Goal: Navigation & Orientation: Find specific page/section

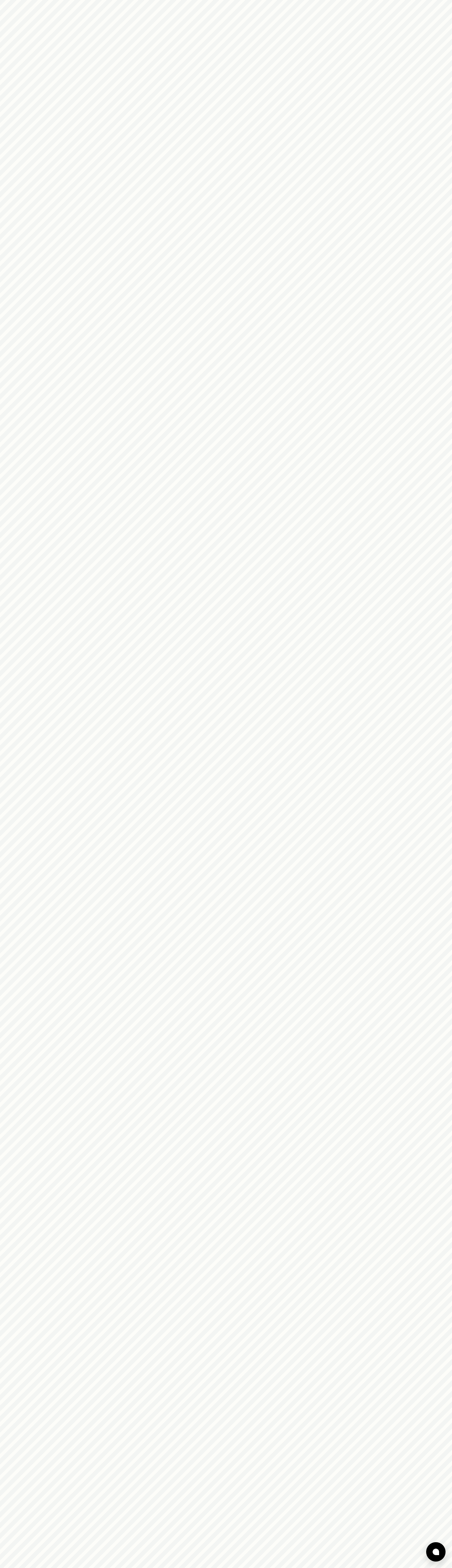
click at [392, 0] on html at bounding box center [226, 0] width 452 height 0
click at [449, 0] on html at bounding box center [226, 0] width 452 height 0
click at [309, 0] on html at bounding box center [226, 0] width 452 height 0
click at [9, 0] on html at bounding box center [226, 0] width 452 height 0
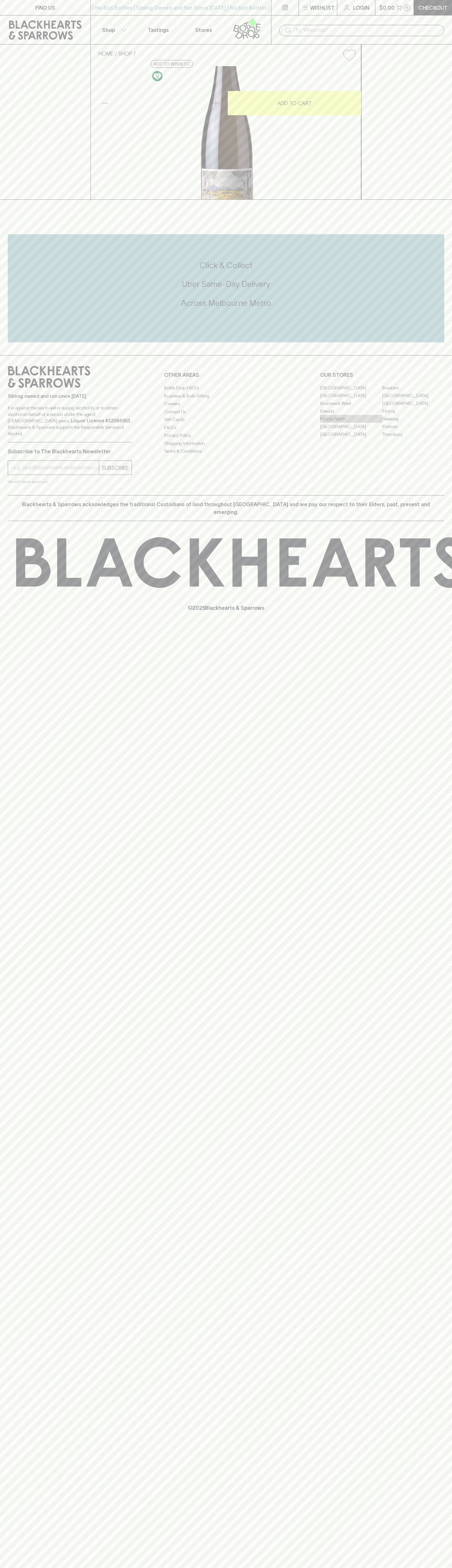
click at [351, 422] on link "Fitzroy North" at bounding box center [351, 419] width 62 height 8
